Goal: Entertainment & Leisure: Consume media (video, audio)

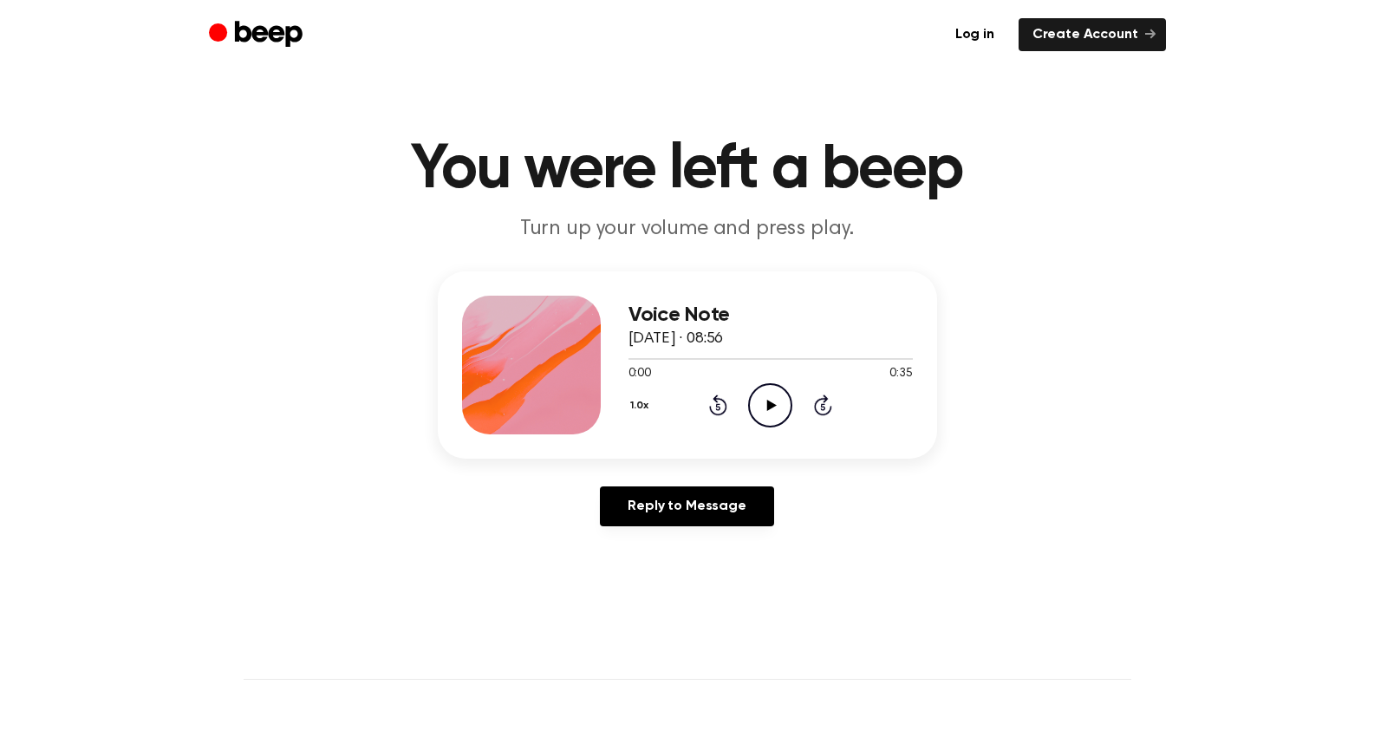
click at [767, 403] on icon at bounding box center [772, 405] width 10 height 11
click at [779, 415] on icon "Play Audio" at bounding box center [770, 405] width 44 height 44
click at [772, 405] on icon at bounding box center [770, 405] width 8 height 11
click at [771, 384] on circle at bounding box center [770, 405] width 42 height 42
click at [767, 400] on icon at bounding box center [770, 405] width 8 height 11
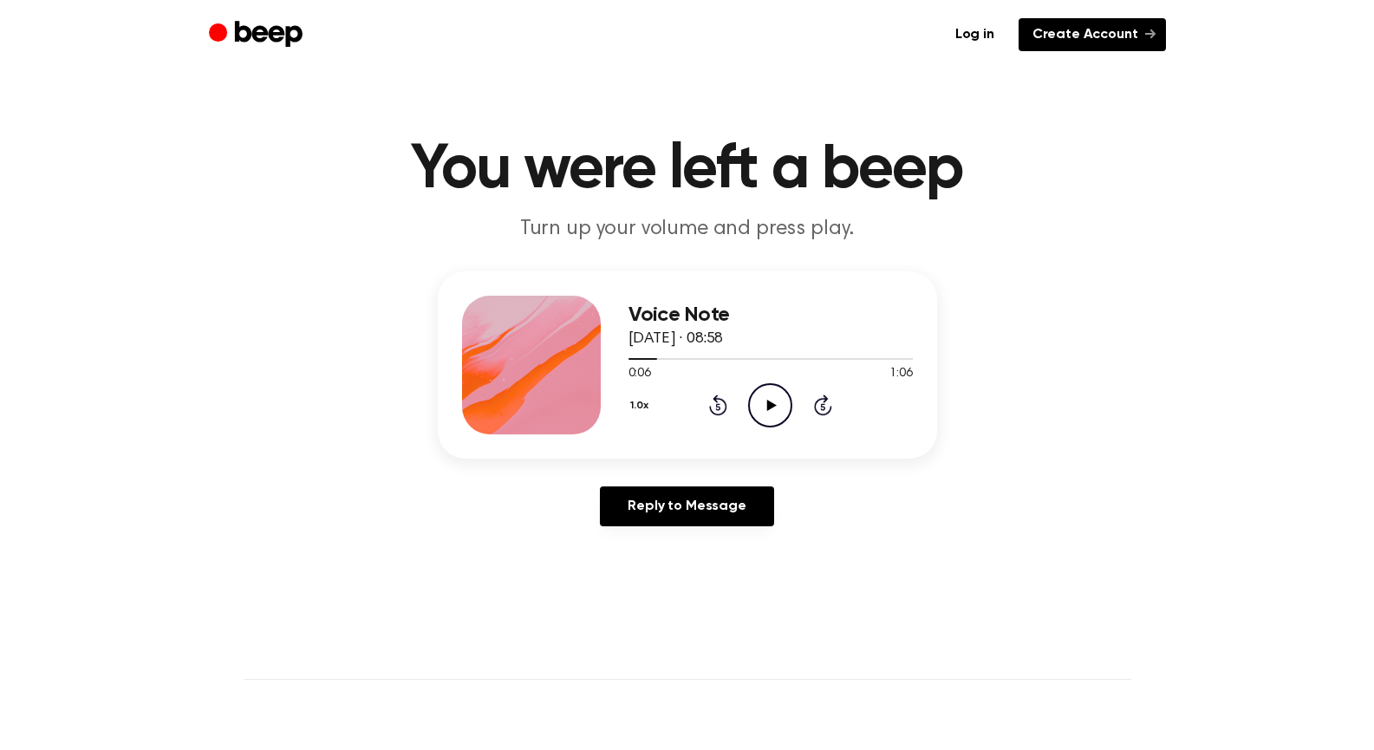
click at [1108, 32] on link "Create Account" at bounding box center [1092, 34] width 147 height 33
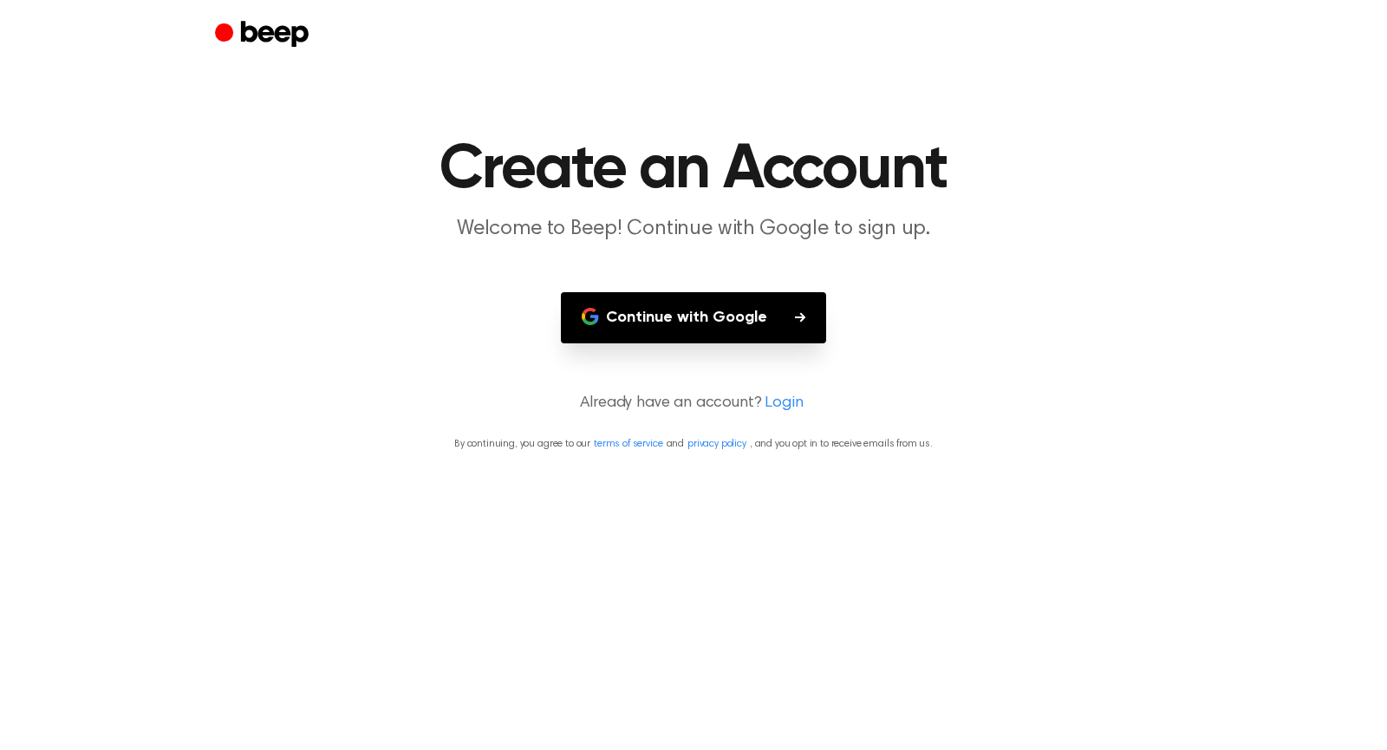
click at [742, 337] on button "Continue with Google" at bounding box center [693, 317] width 265 height 51
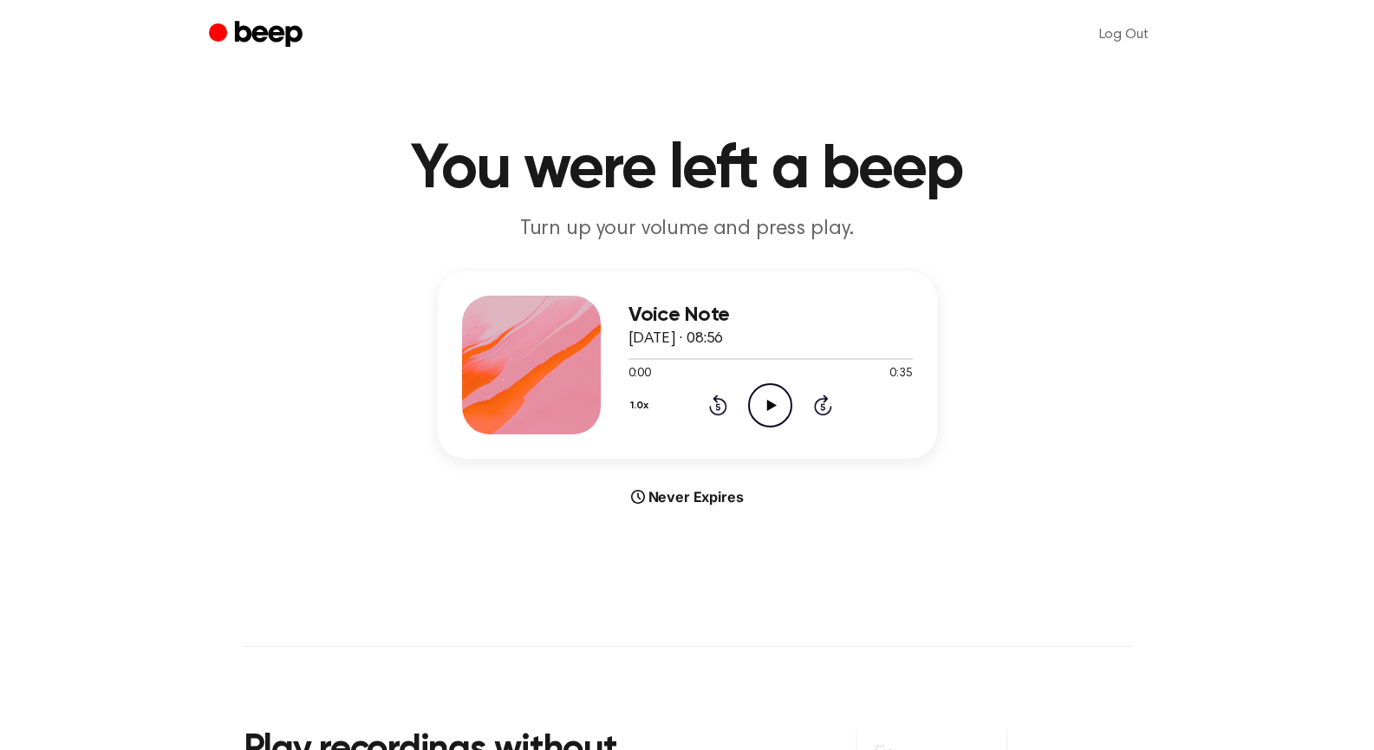
click at [760, 408] on icon "Play Audio" at bounding box center [770, 405] width 44 height 44
click at [629, 360] on div at bounding box center [771, 358] width 284 height 14
click at [775, 410] on icon "Play Audio" at bounding box center [770, 405] width 44 height 44
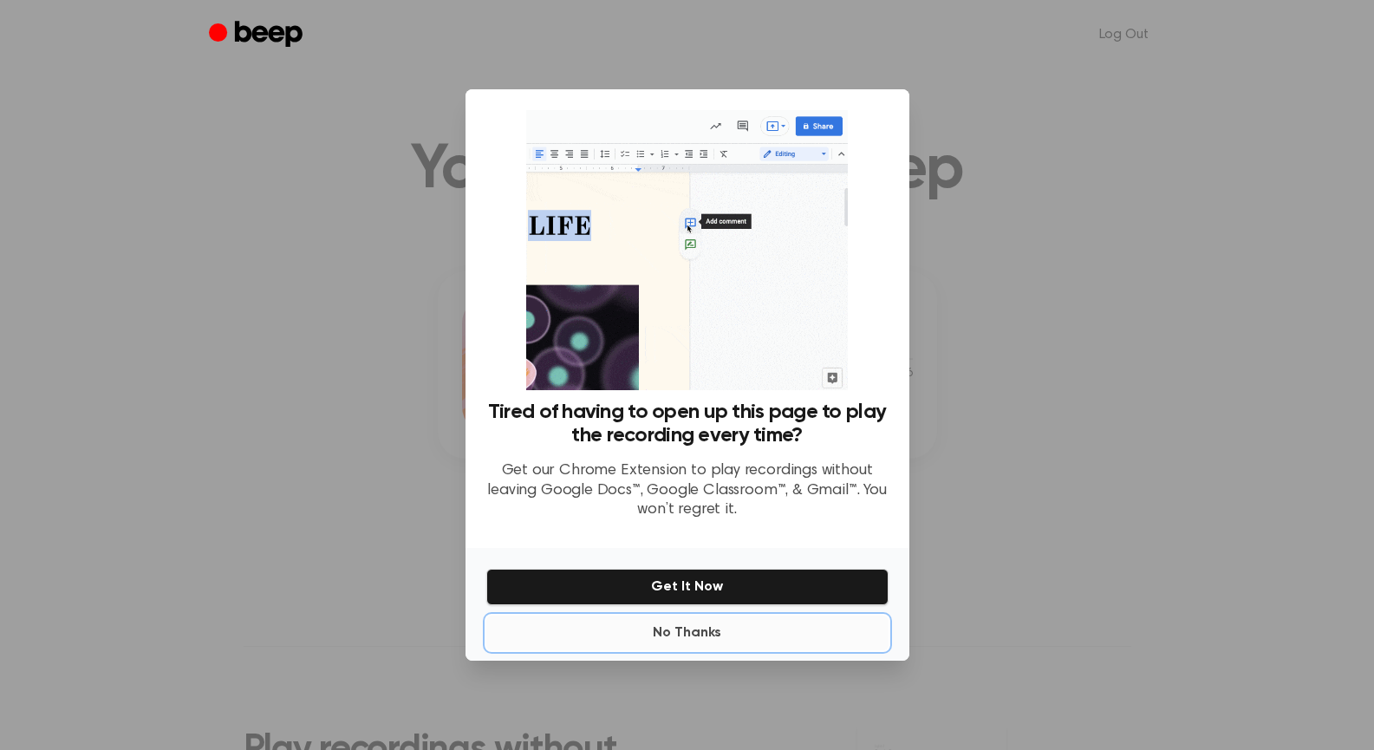
click at [695, 625] on button "No Thanks" at bounding box center [687, 633] width 402 height 35
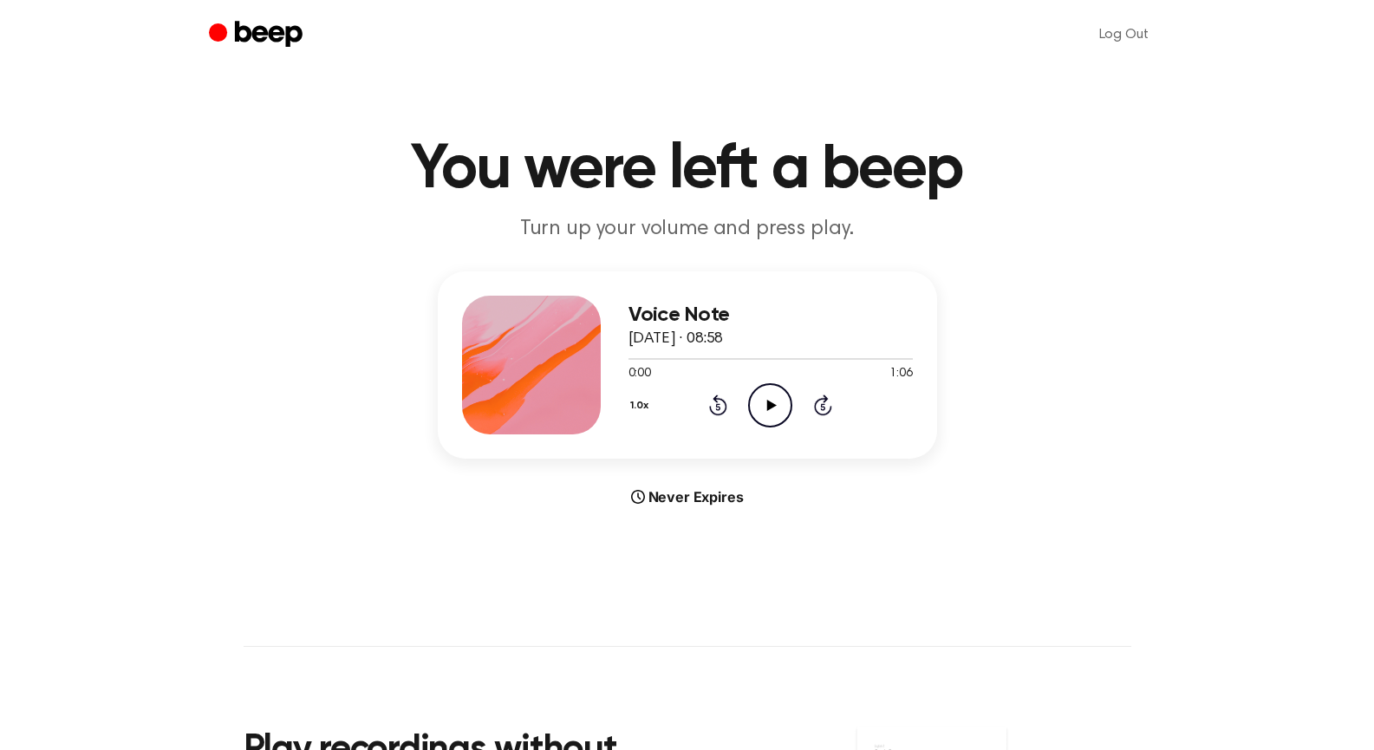
click at [770, 409] on icon "Play Audio" at bounding box center [770, 405] width 44 height 44
click at [632, 355] on div at bounding box center [771, 358] width 284 height 14
click at [771, 408] on icon "Pause Audio" at bounding box center [770, 405] width 44 height 44
drag, startPoint x: 631, startPoint y: 358, endPoint x: 612, endPoint y: 358, distance: 19.1
click at [612, 358] on div "Voice Note [DATE] · 08:58 0:01 1:06 Your browser does not support the [object O…" at bounding box center [687, 364] width 499 height 187
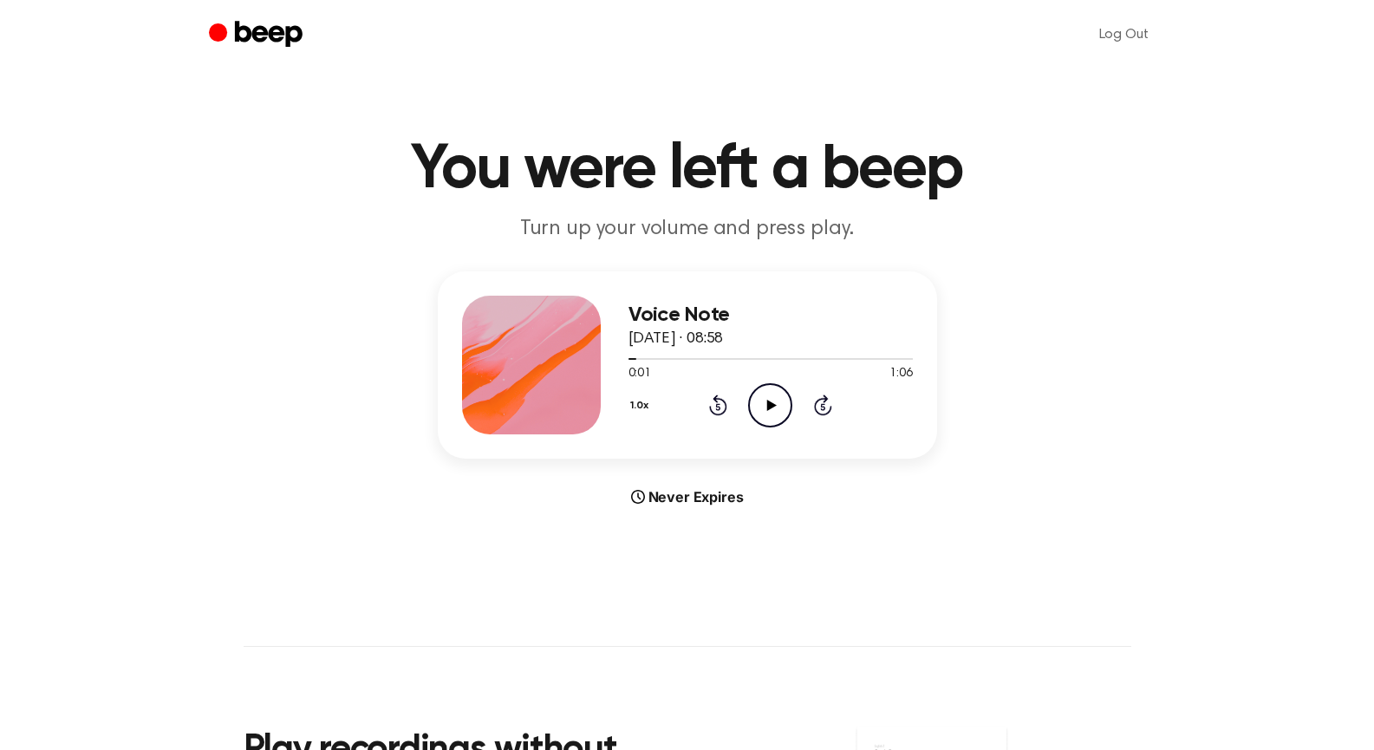
click at [773, 406] on icon at bounding box center [772, 405] width 10 height 11
